Goal: Information Seeking & Learning: Learn about a topic

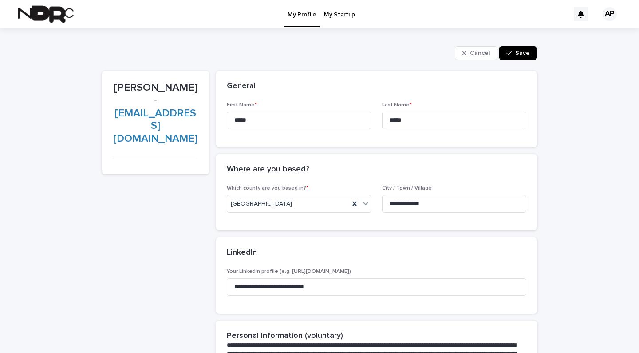
click at [339, 15] on p "My Startup" at bounding box center [339, 9] width 31 height 19
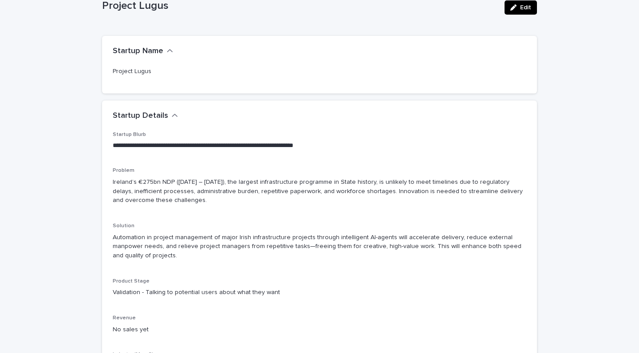
scroll to position [55, 0]
click at [114, 183] on p "Ireland’s €275bn NDP (2026 – 2035), the largest infrastructure programme in Sta…" at bounding box center [319, 192] width 413 height 27
click at [173, 208] on div "Problem Ireland’s €275bn NDP (2026 – 2035), the largest infrastructure programm…" at bounding box center [319, 191] width 413 height 45
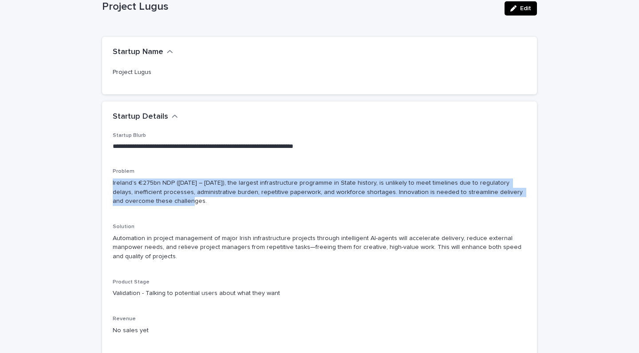
drag, startPoint x: 113, startPoint y: 182, endPoint x: 161, endPoint y: 206, distance: 53.8
click at [161, 206] on div "Problem Ireland’s €275bn NDP (2026 – 2035), the largest infrastructure programm…" at bounding box center [319, 191] width 413 height 45
copy p "Ireland’s €275bn NDP (2026 – 2035), the largest infrastructure programme in Sta…"
